Goal: Check status

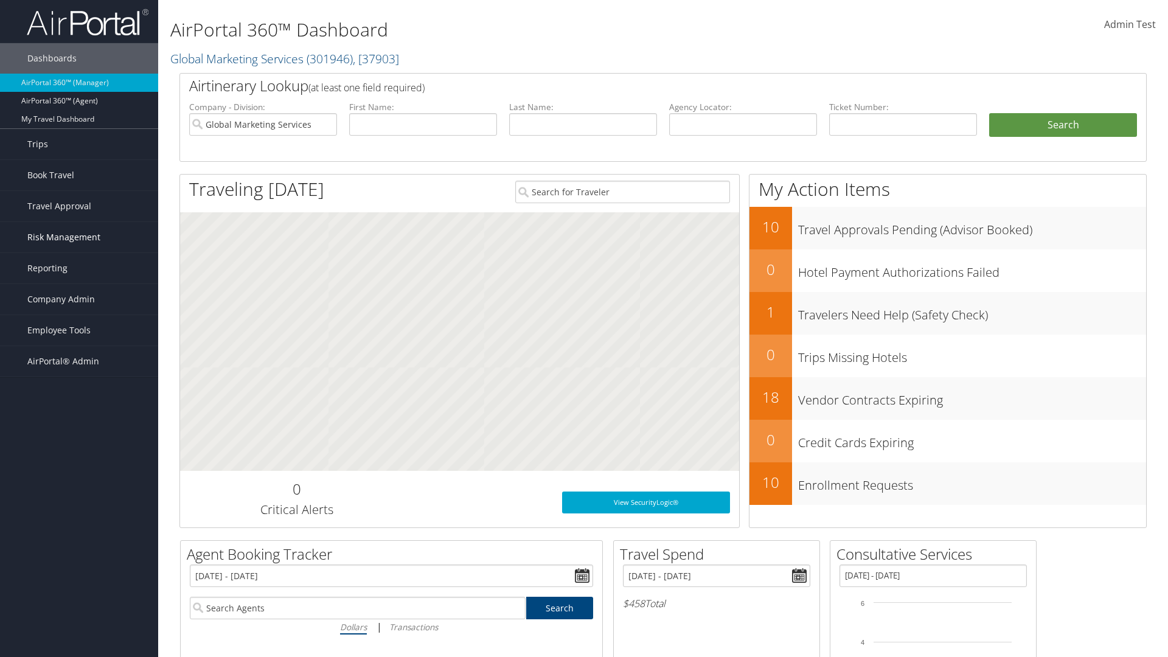
click at [79, 237] on span "Risk Management" at bounding box center [63, 237] width 73 height 30
click at [0, 0] on link "SecurityLogic® Map" at bounding box center [0, 0] width 0 height 0
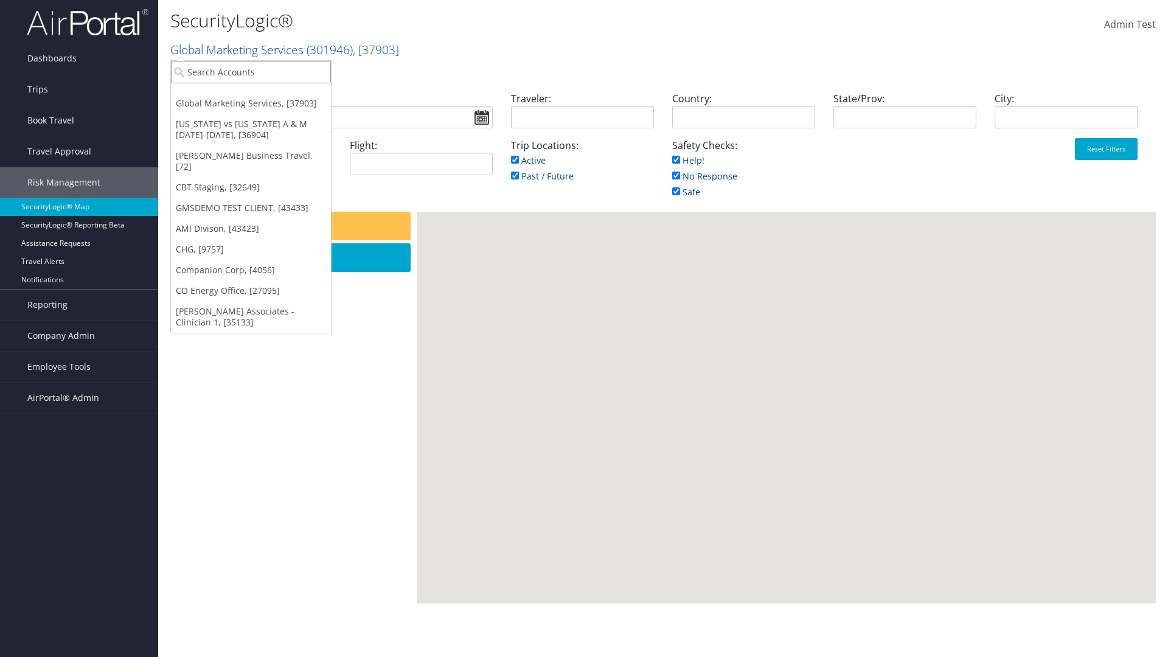
click at [251, 72] on input "search" at bounding box center [251, 72] width 160 height 23
type input "[PERSON_NAME] Business Travel"
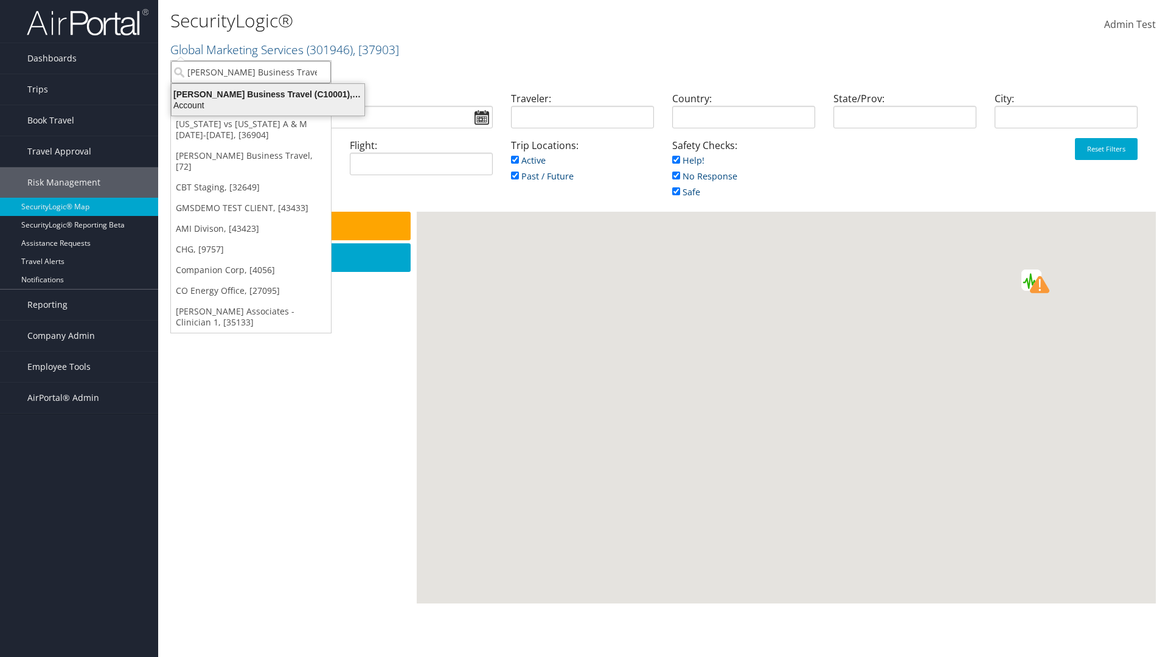
click at [268, 105] on div "Account" at bounding box center [267, 105] width 207 height 11
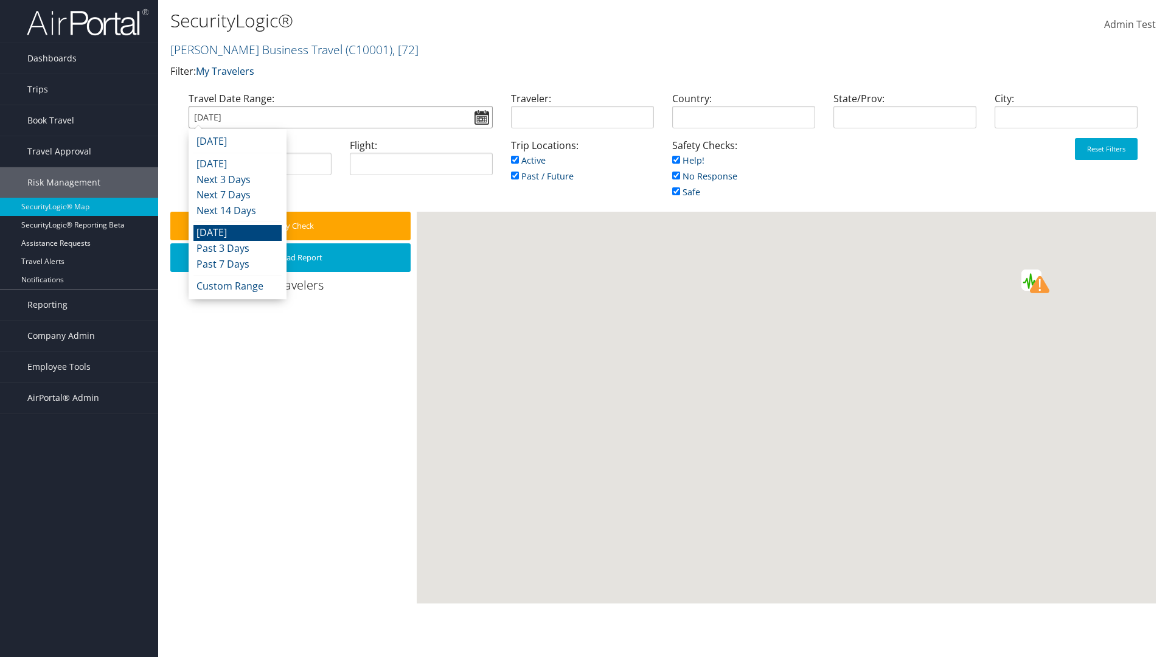
click at [340, 117] on input "[DATE]" at bounding box center [341, 117] width 304 height 23
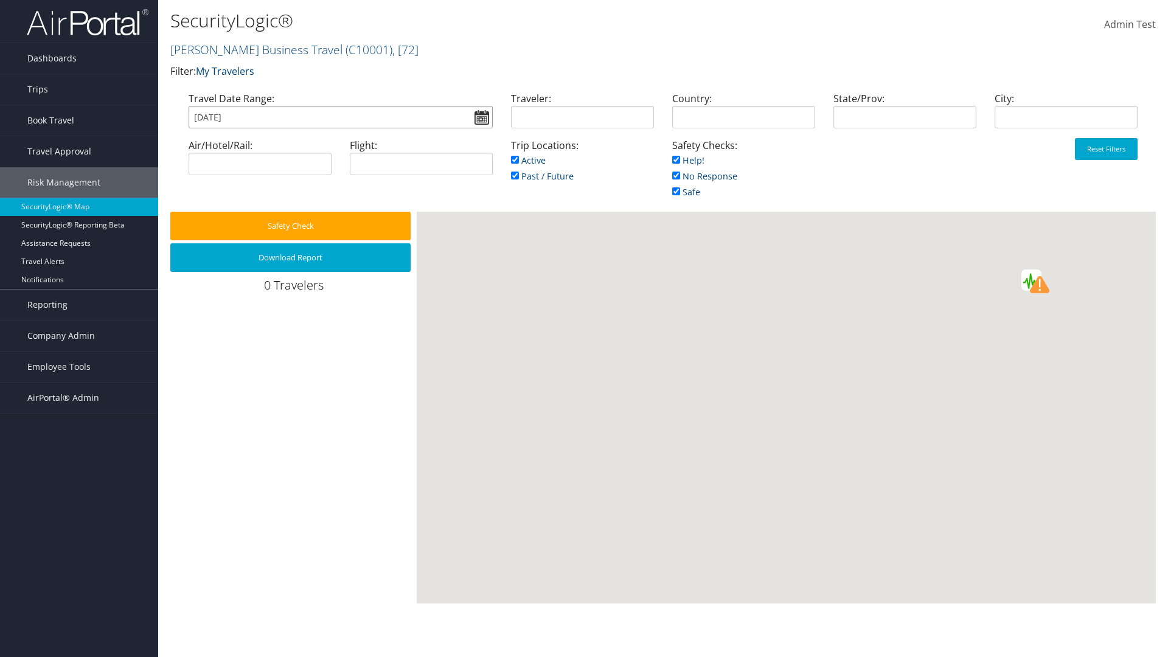
click at [340, 117] on input "[DATE]" at bounding box center [341, 117] width 304 height 23
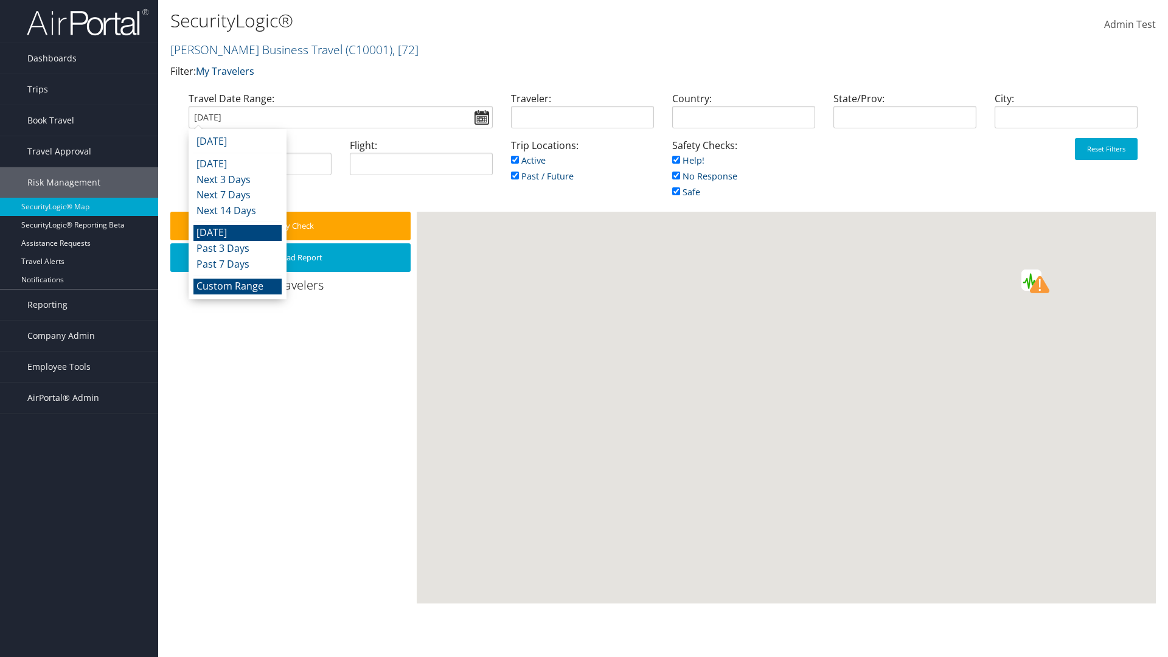
click at [237, 286] on li "Custom Range" at bounding box center [237, 287] width 88 height 16
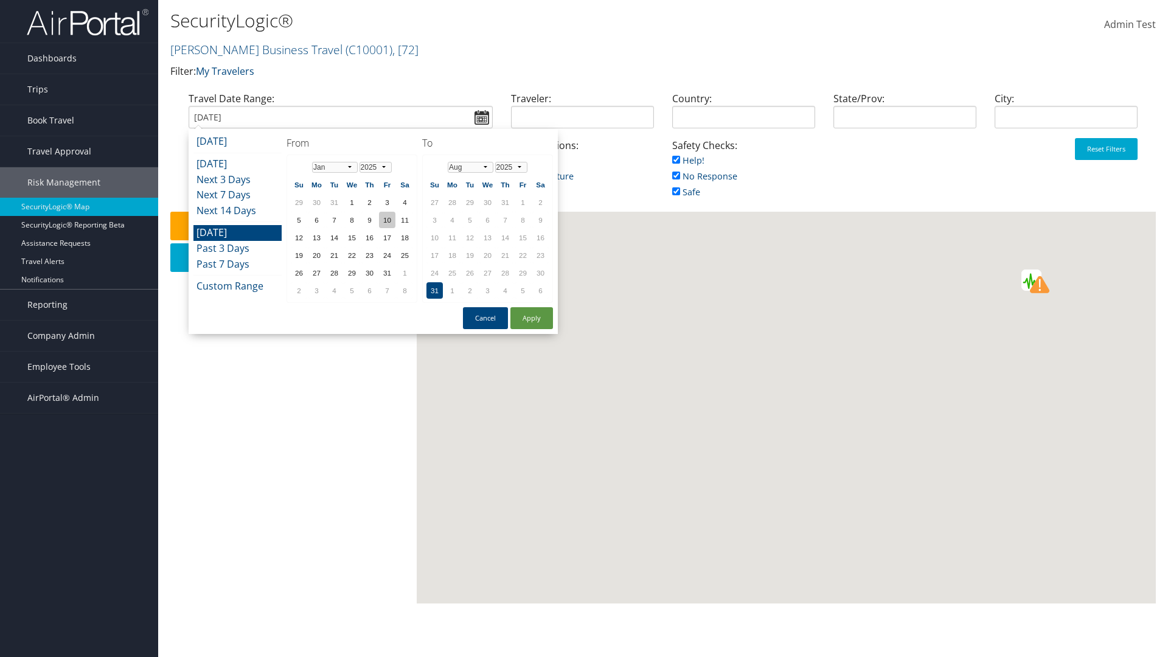
click at [387, 220] on td "10" at bounding box center [387, 220] width 16 height 16
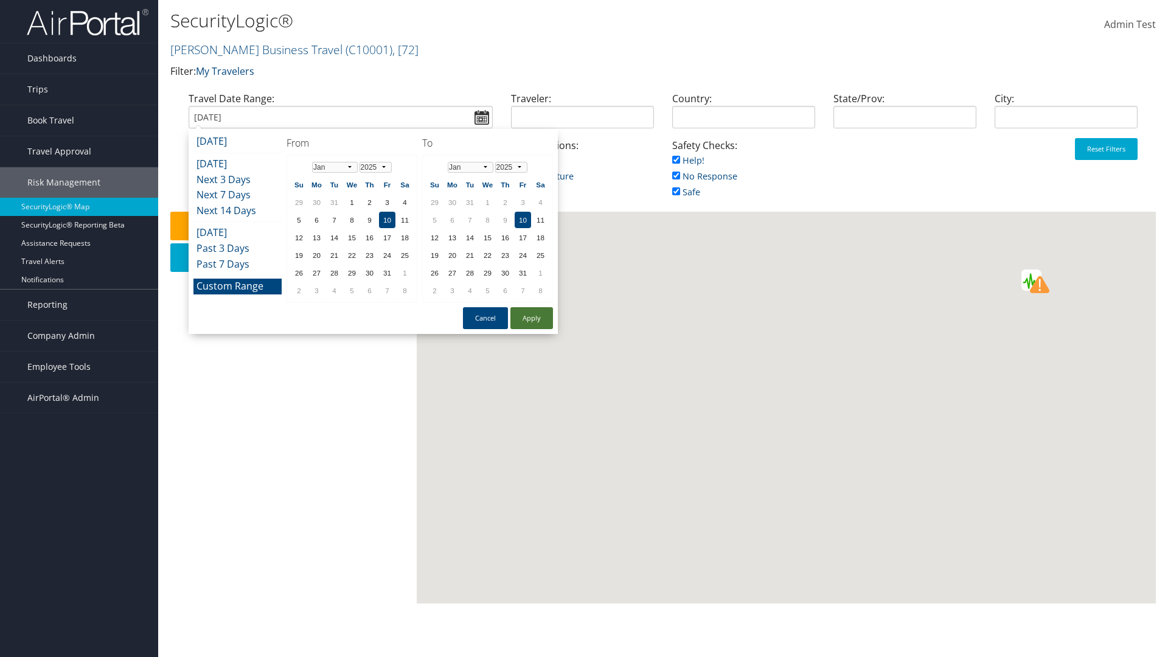
click at [532, 318] on button "Apply" at bounding box center [532, 318] width 43 height 22
type input "01/10/2025"
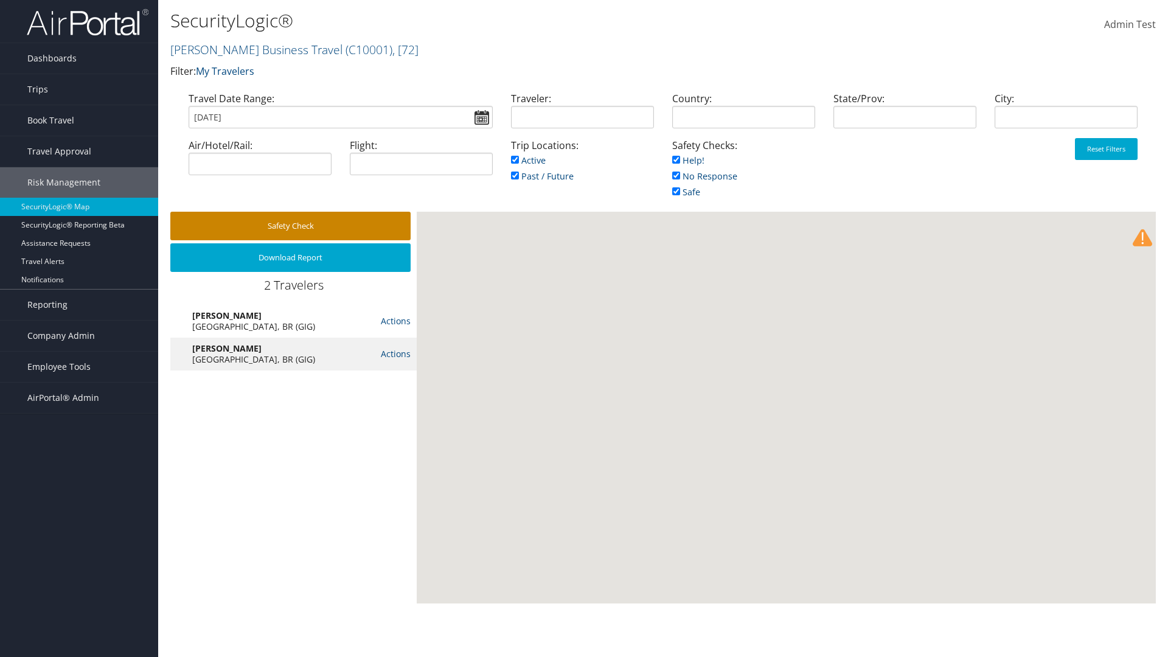
click at [290, 226] on button "Safety Check" at bounding box center [290, 226] width 240 height 29
